Goal: Information Seeking & Learning: Find specific fact

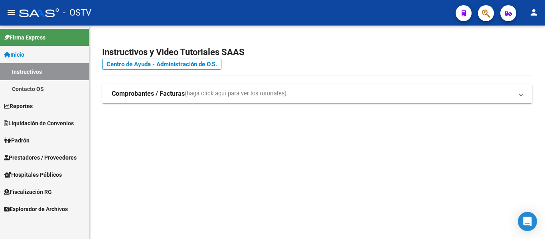
click at [39, 141] on link "Padrón" at bounding box center [44, 140] width 89 height 17
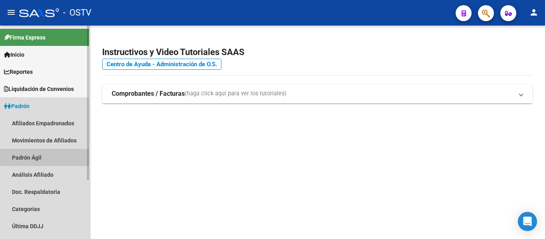
click at [39, 155] on link "Padrón Ágil" at bounding box center [44, 157] width 89 height 17
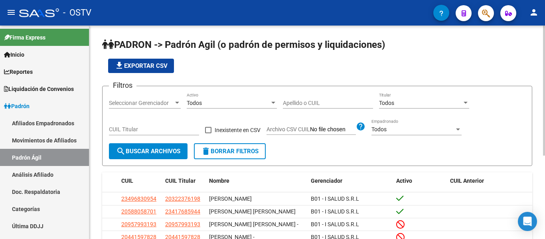
click at [290, 96] on div "Apellido o CUIL" at bounding box center [328, 101] width 90 height 16
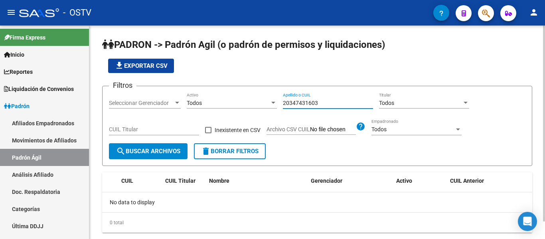
click at [329, 104] on input "20347431603" at bounding box center [328, 103] width 90 height 7
type input "2"
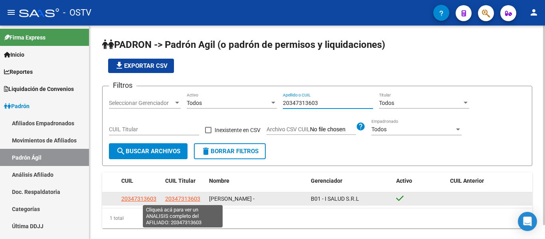
type input "20347313603"
click at [183, 196] on span "20347313603" at bounding box center [182, 199] width 35 height 6
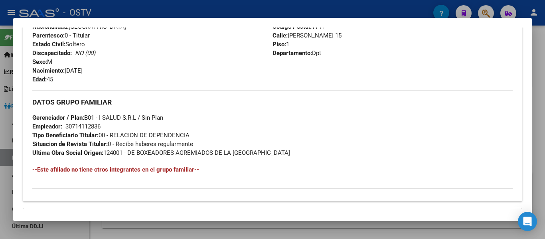
scroll to position [414, 0]
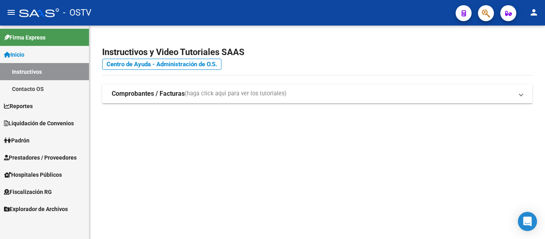
click at [25, 143] on span "Padrón" at bounding box center [17, 140] width 26 height 9
click at [30, 140] on span "Padrón" at bounding box center [17, 140] width 26 height 9
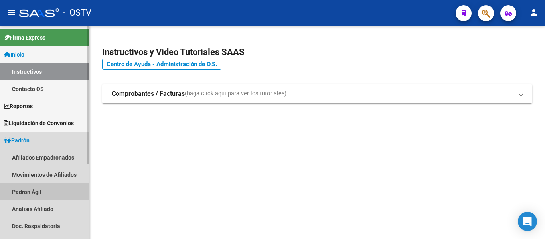
click at [29, 195] on link "Padrón Ágil" at bounding box center [44, 191] width 89 height 17
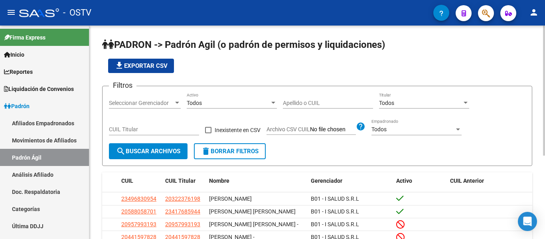
click at [286, 104] on input "Apellido o CUIL" at bounding box center [328, 103] width 90 height 7
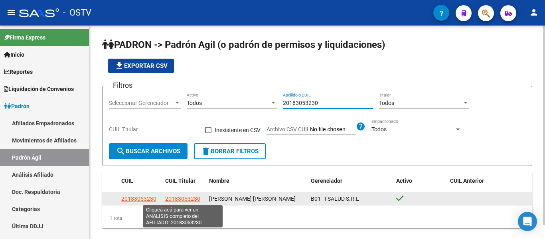
type input "20183053230"
click at [185, 199] on span "20183053230" at bounding box center [182, 199] width 35 height 6
type textarea "20183053230"
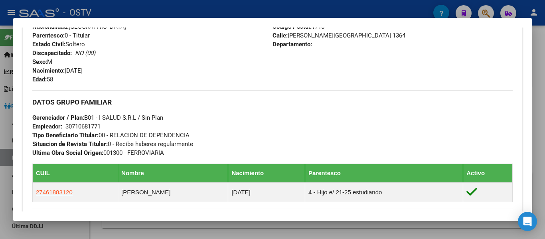
scroll to position [399, 0]
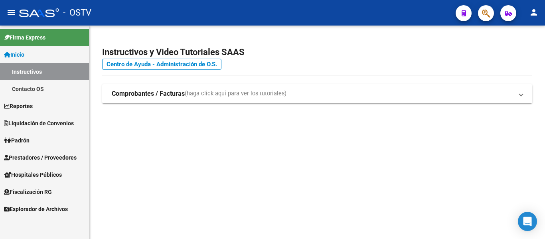
click at [30, 137] on span "Padrón" at bounding box center [17, 140] width 26 height 9
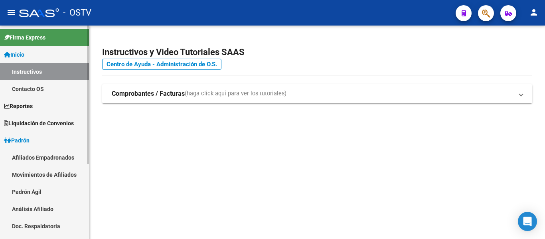
click at [41, 188] on link "Padrón Ágil" at bounding box center [44, 191] width 89 height 17
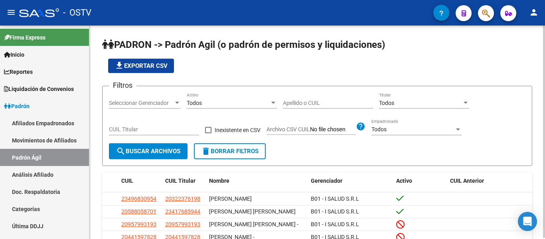
click at [309, 97] on div "Apellido o CUIL" at bounding box center [328, 101] width 90 height 16
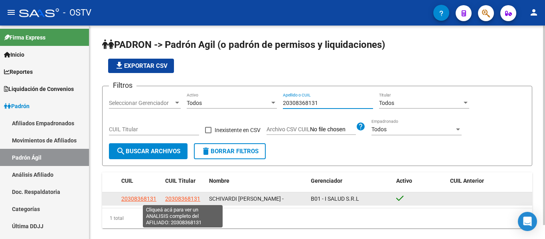
type input "20308368131"
click at [182, 198] on span "20308368131" at bounding box center [182, 199] width 35 height 6
type textarea "20308368131"
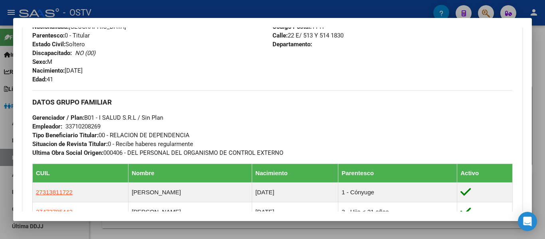
scroll to position [359, 0]
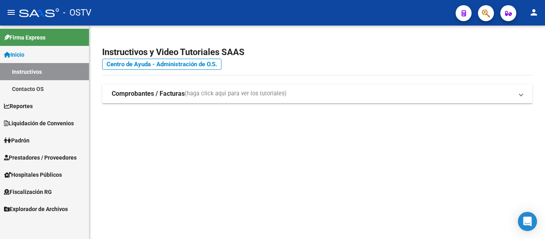
click at [42, 139] on link "Padrón" at bounding box center [44, 140] width 89 height 17
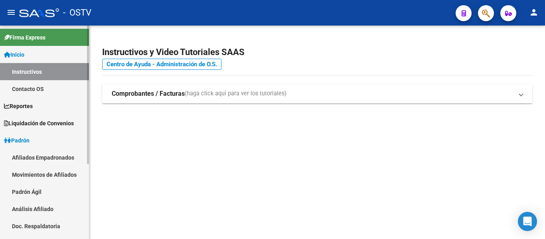
click at [43, 191] on link "Padrón Ágil" at bounding box center [44, 191] width 89 height 17
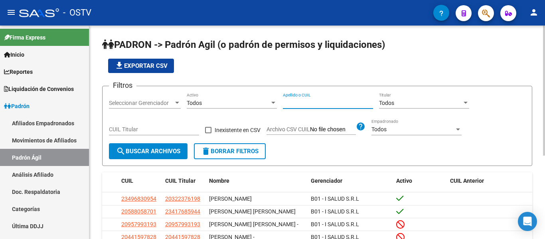
click at [314, 100] on input "Apellido o CUIL" at bounding box center [328, 103] width 90 height 7
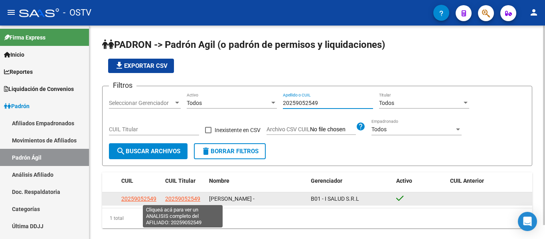
type input "20259052549"
click at [195, 200] on span "20259052549" at bounding box center [182, 199] width 35 height 6
type textarea "20259052549"
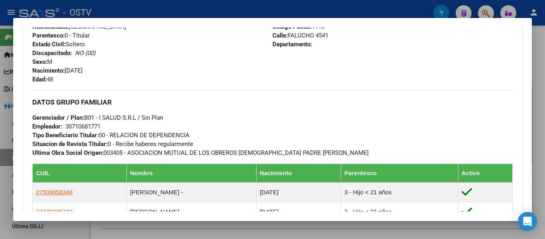
scroll to position [439, 0]
